Goal: Task Accomplishment & Management: Use online tool/utility

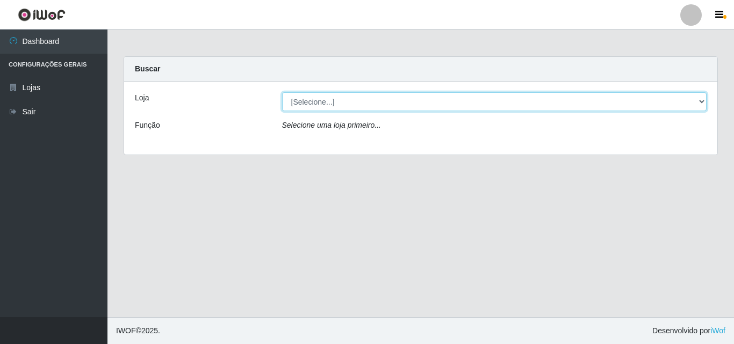
click at [496, 105] on select "[Selecione...] BomQueSó Agreste - Loja 3" at bounding box center [494, 101] width 425 height 19
select select "215"
click at [282, 92] on select "[Selecione...] BomQueSó Agreste - Loja 3" at bounding box center [494, 101] width 425 height 19
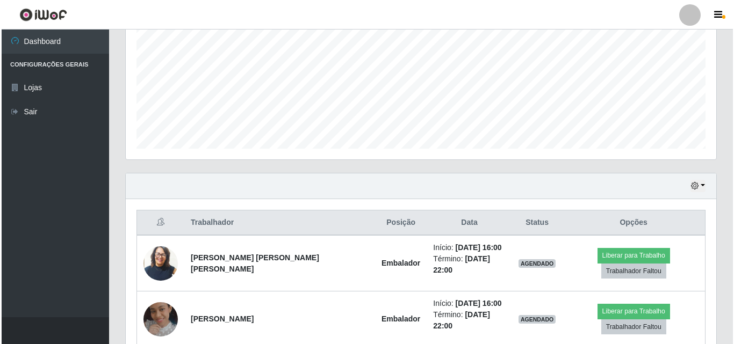
scroll to position [322, 0]
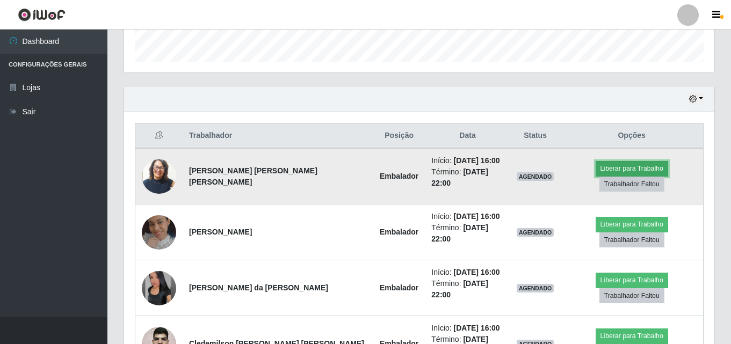
click at [596, 172] on button "Liberar para Trabalho" at bounding box center [632, 168] width 73 height 15
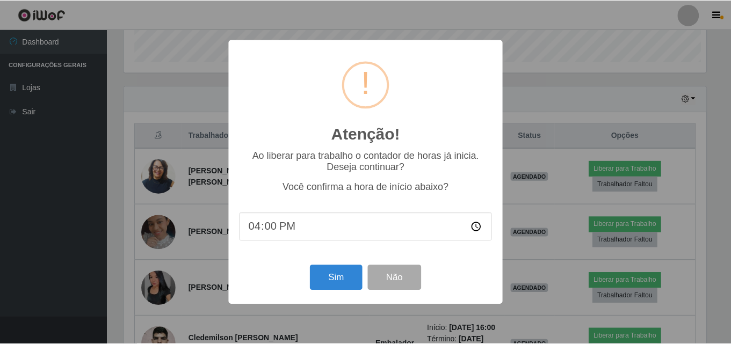
scroll to position [223, 585]
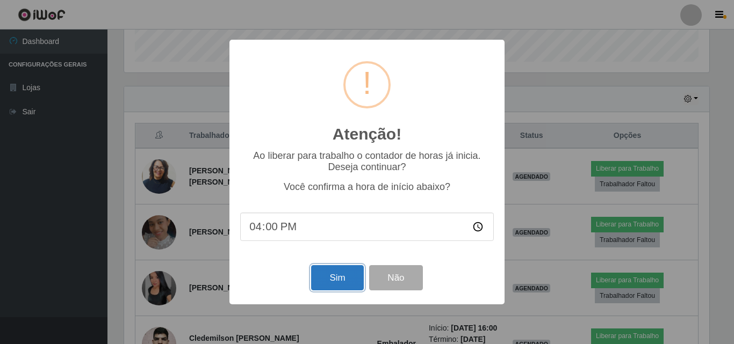
click at [331, 278] on button "Sim" at bounding box center [337, 277] width 52 height 25
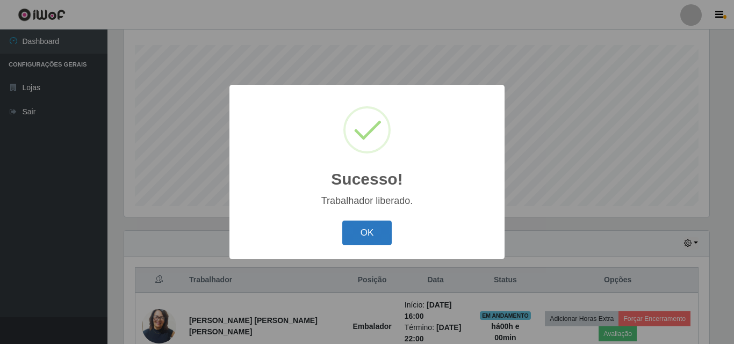
click at [362, 234] on button "OK" at bounding box center [367, 233] width 50 height 25
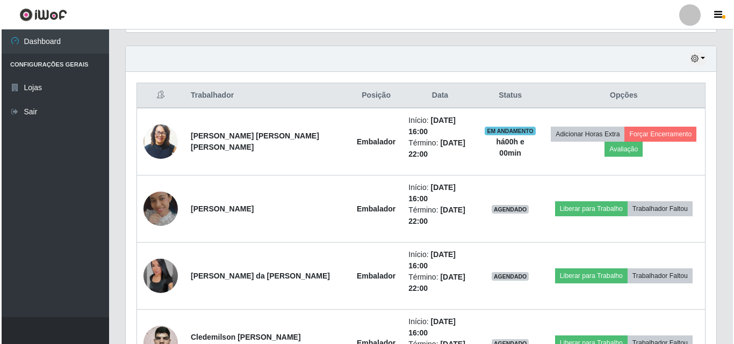
scroll to position [401, 0]
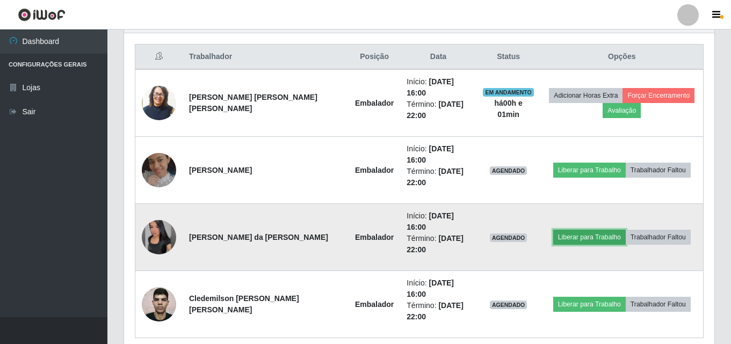
click at [594, 230] on button "Liberar para Trabalho" at bounding box center [589, 237] width 73 height 15
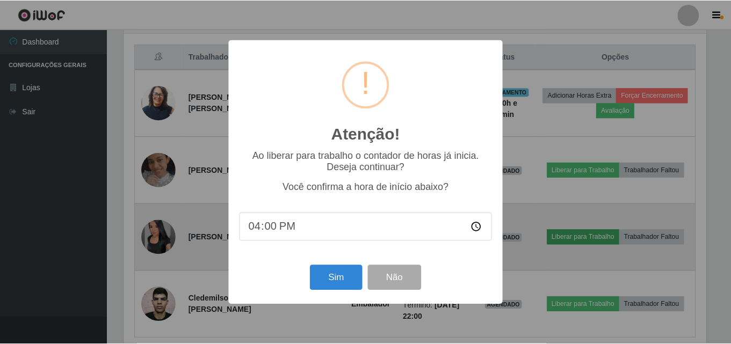
scroll to position [223, 585]
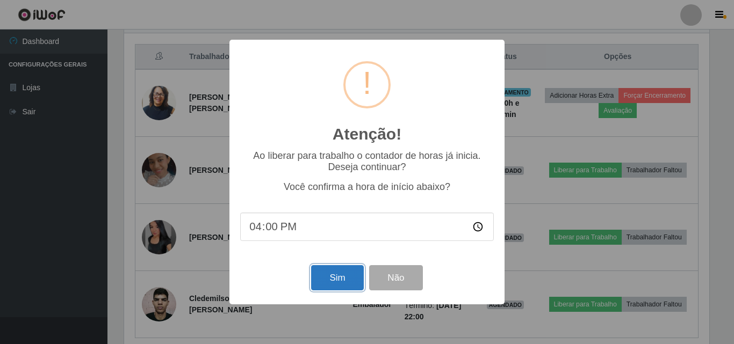
click at [326, 280] on button "Sim" at bounding box center [337, 277] width 52 height 25
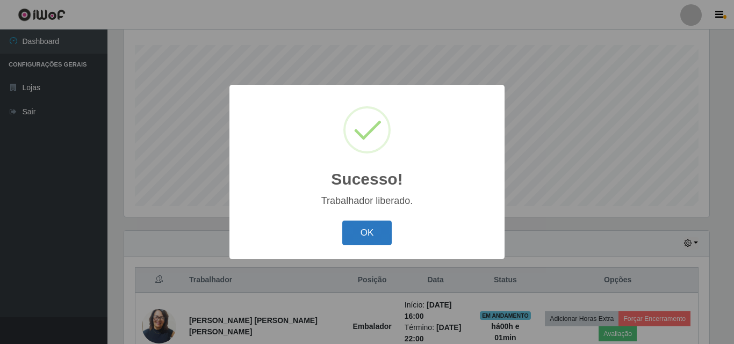
click at [350, 228] on button "OK" at bounding box center [367, 233] width 50 height 25
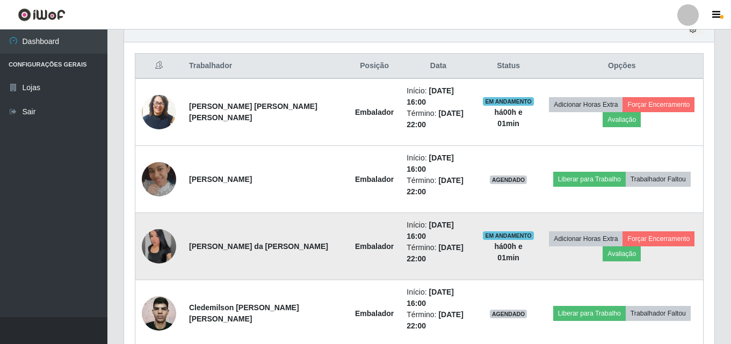
scroll to position [393, 0]
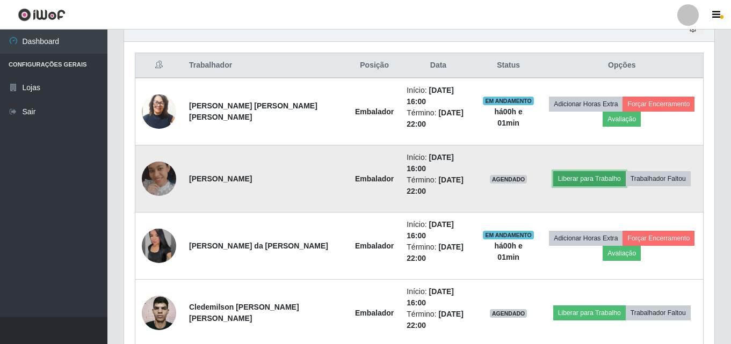
click at [581, 171] on button "Liberar para Trabalho" at bounding box center [589, 178] width 73 height 15
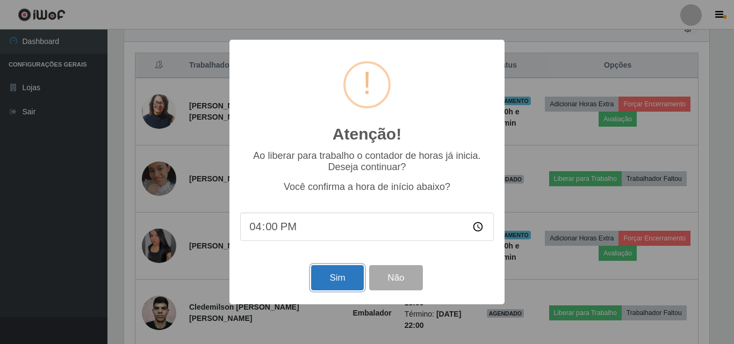
click at [342, 280] on button "Sim" at bounding box center [337, 277] width 52 height 25
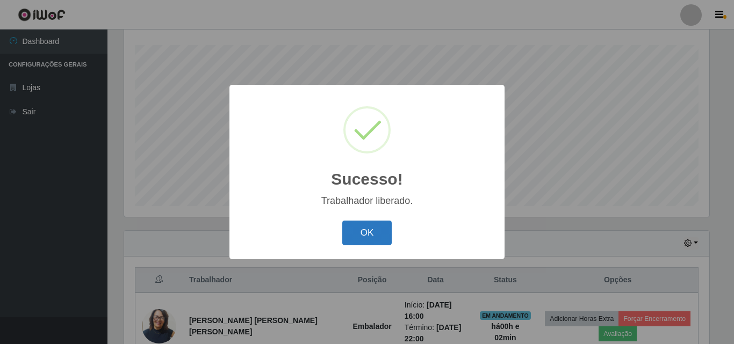
click at [371, 237] on button "OK" at bounding box center [367, 233] width 50 height 25
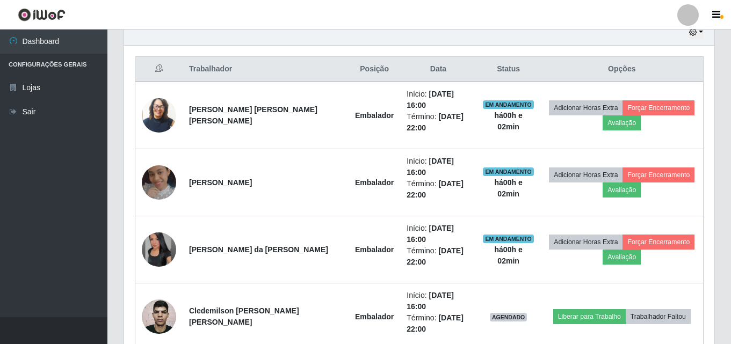
scroll to position [401, 0]
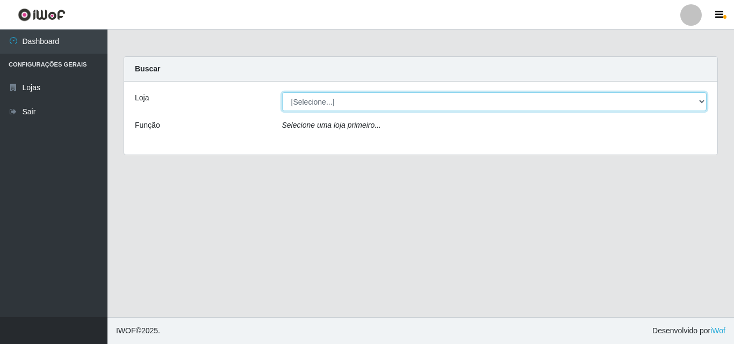
click at [703, 102] on select "[Selecione...] BomQueSó Agreste - Loja 3" at bounding box center [494, 101] width 425 height 19
select select "215"
click at [282, 92] on select "[Selecione...] BomQueSó Agreste - Loja 3" at bounding box center [494, 101] width 425 height 19
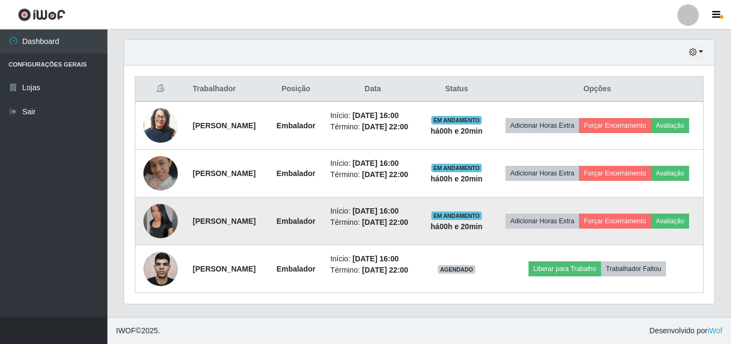
scroll to position [401, 0]
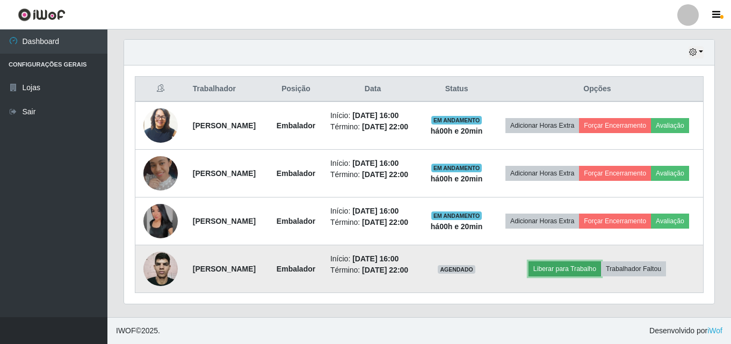
click at [576, 262] on button "Liberar para Trabalho" at bounding box center [565, 269] width 73 height 15
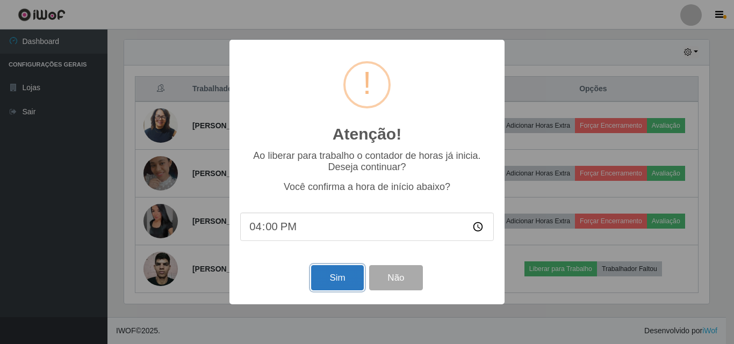
click at [334, 277] on button "Sim" at bounding box center [337, 277] width 52 height 25
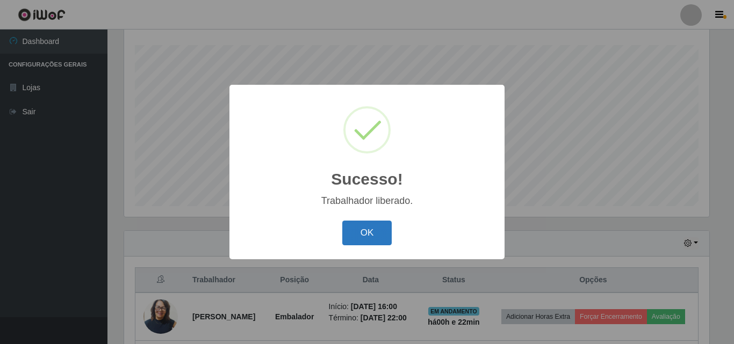
click at [365, 237] on button "OK" at bounding box center [367, 233] width 50 height 25
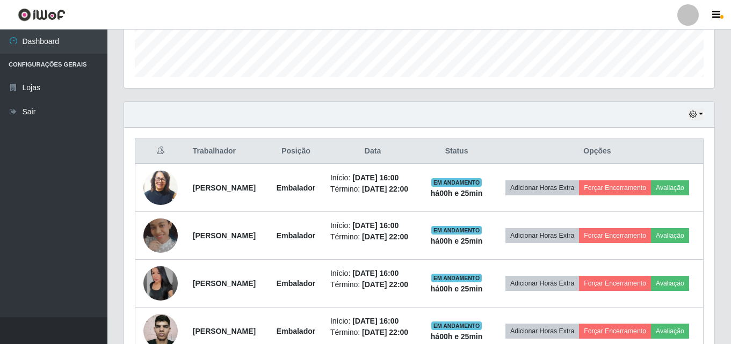
scroll to position [401, 0]
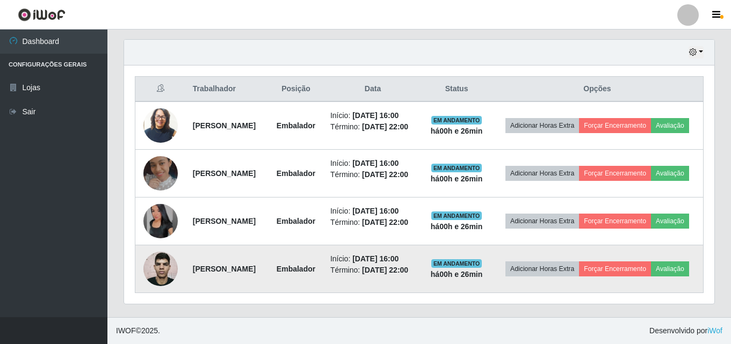
click at [399, 255] on time "[DATE] 16:00" at bounding box center [375, 259] width 46 height 9
click at [397, 266] on time "[DATE] 22:00" at bounding box center [385, 270] width 46 height 9
click at [400, 266] on time "[DATE] 22:00" at bounding box center [385, 270] width 46 height 9
click at [402, 266] on time "[DATE] 22:00" at bounding box center [385, 270] width 46 height 9
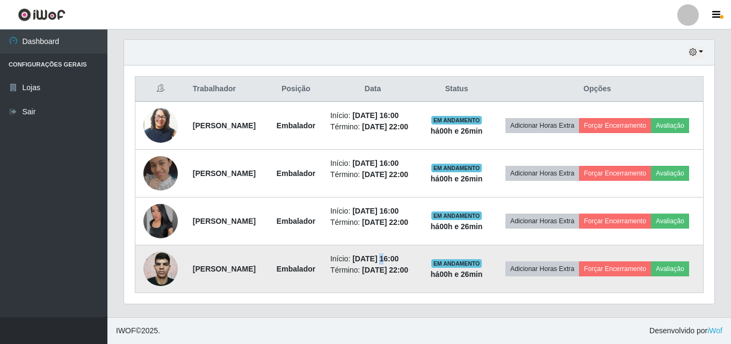
drag, startPoint x: 415, startPoint y: 251, endPoint x: 440, endPoint y: 243, distance: 26.0
click at [399, 255] on time "[DATE] 16:00" at bounding box center [375, 259] width 46 height 9
click at [422, 245] on td "Início: [DATE] 16:00 Término: [DATE] 22:00" at bounding box center [373, 269] width 98 height 48
click at [399, 255] on time "[DATE] 16:00" at bounding box center [375, 259] width 46 height 9
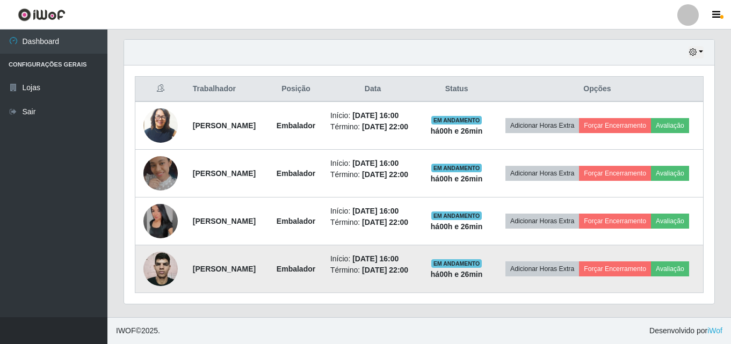
click at [399, 255] on time "[DATE] 16:00" at bounding box center [375, 259] width 46 height 9
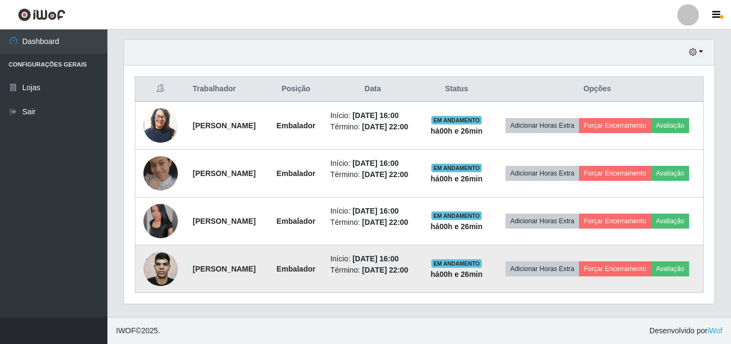
click at [399, 255] on time "[DATE] 16:00" at bounding box center [375, 259] width 46 height 9
drag, startPoint x: 442, startPoint y: 249, endPoint x: 428, endPoint y: 250, distance: 14.0
click at [399, 255] on time "[DATE] 16:00" at bounding box center [375, 259] width 46 height 9
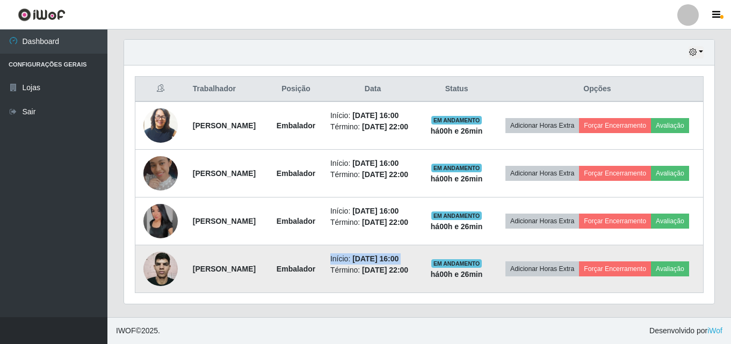
click at [388, 255] on time "[DATE] 16:00" at bounding box center [375, 259] width 46 height 9
click at [482, 259] on span "EM ANDAMENTO" at bounding box center [456, 263] width 51 height 9
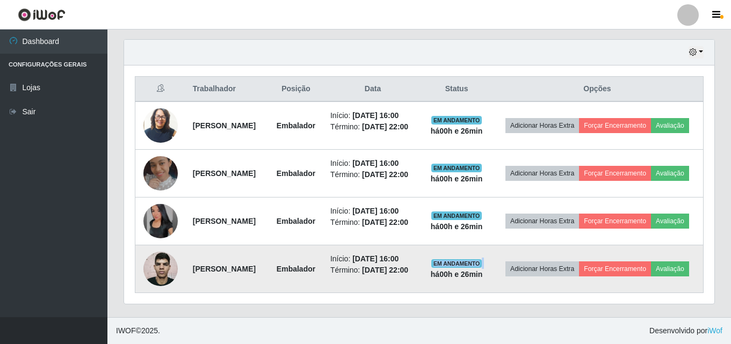
click at [482, 259] on span "EM ANDAMENTO" at bounding box center [456, 263] width 51 height 9
click at [399, 255] on time "[DATE] 16:00" at bounding box center [375, 259] width 46 height 9
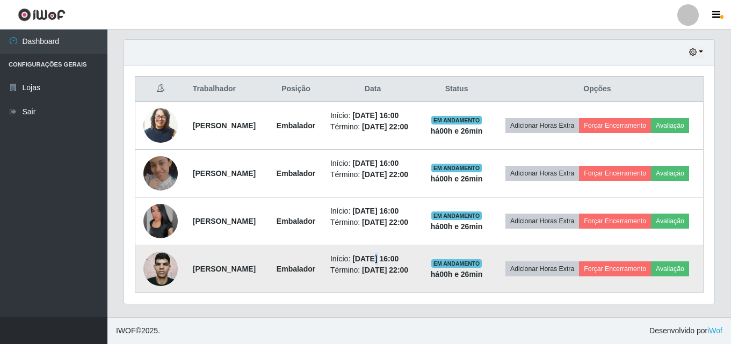
click at [399, 255] on time "[DATE] 16:00" at bounding box center [375, 259] width 46 height 9
drag, startPoint x: 415, startPoint y: 251, endPoint x: 422, endPoint y: 251, distance: 7.0
click at [399, 255] on time "[DATE] 16:00" at bounding box center [375, 259] width 46 height 9
drag, startPoint x: 436, startPoint y: 247, endPoint x: 454, endPoint y: 248, distance: 18.3
click at [422, 248] on td "Início: [DATE] 16:00 Término: [DATE] 22:00" at bounding box center [373, 269] width 98 height 48
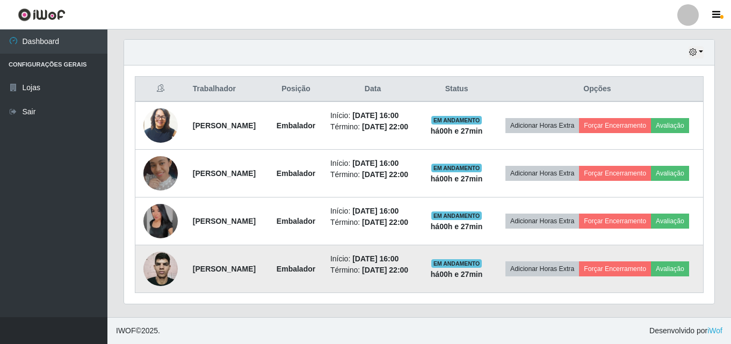
drag, startPoint x: 454, startPoint y: 248, endPoint x: 399, endPoint y: 253, distance: 55.5
click at [422, 248] on td "Início: [DATE] 16:00 Término: [DATE] 22:00" at bounding box center [373, 269] width 98 height 48
click at [414, 245] on td "Início: [DATE] 16:00 Término: [DATE] 22:00" at bounding box center [373, 269] width 98 height 48
